Goal: Navigation & Orientation: Find specific page/section

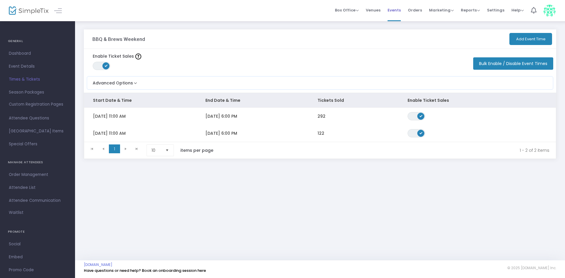
click at [394, 9] on span "Events" at bounding box center [393, 10] width 13 height 15
